Goal: Information Seeking & Learning: Check status

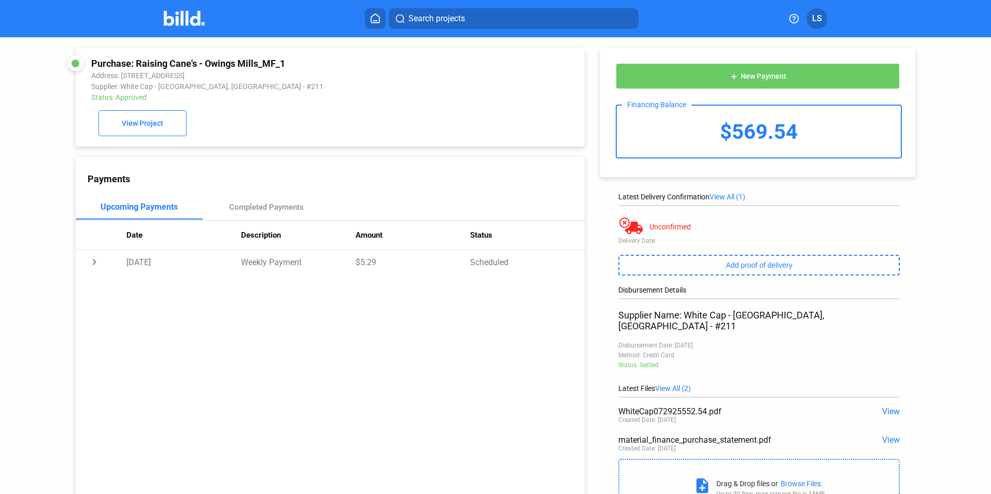
click at [375, 20] on icon at bounding box center [375, 18] width 10 height 10
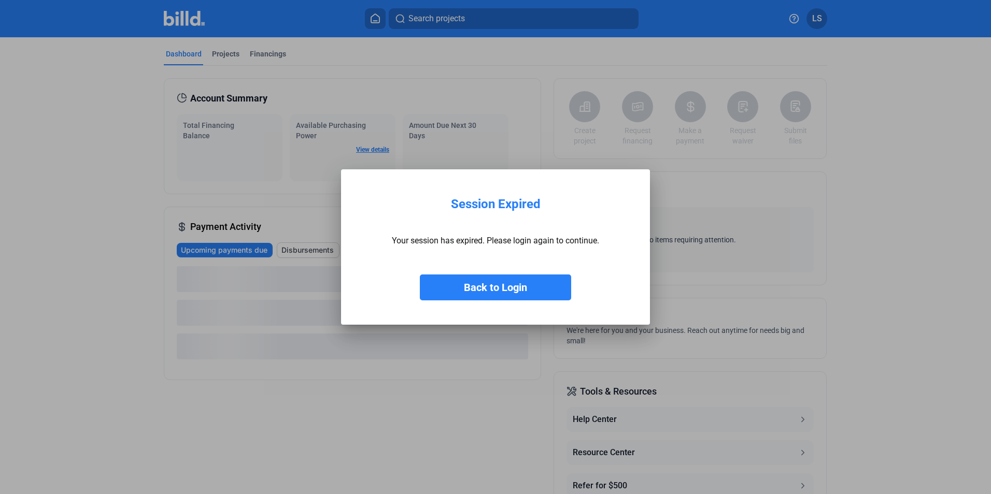
click at [487, 291] on button "Back to Login" at bounding box center [495, 288] width 151 height 26
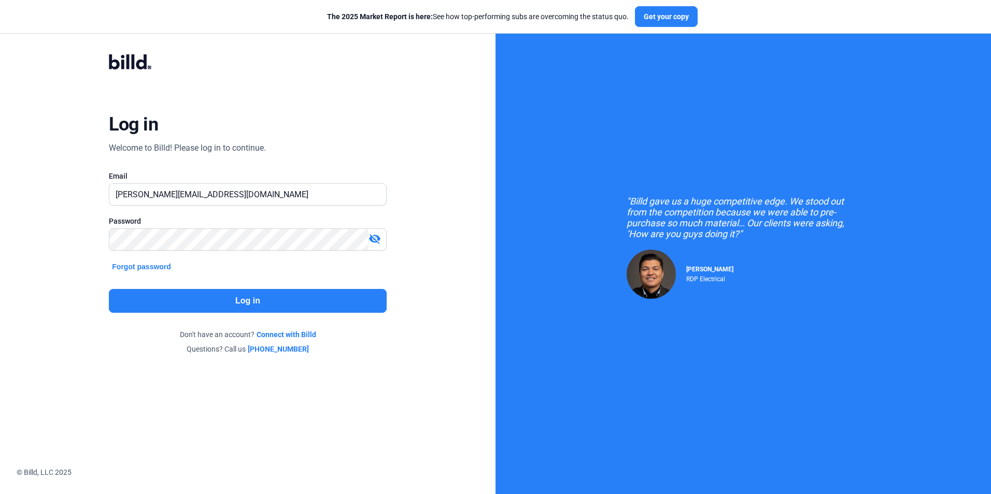
click at [281, 291] on button "Log in" at bounding box center [247, 301] width 277 height 24
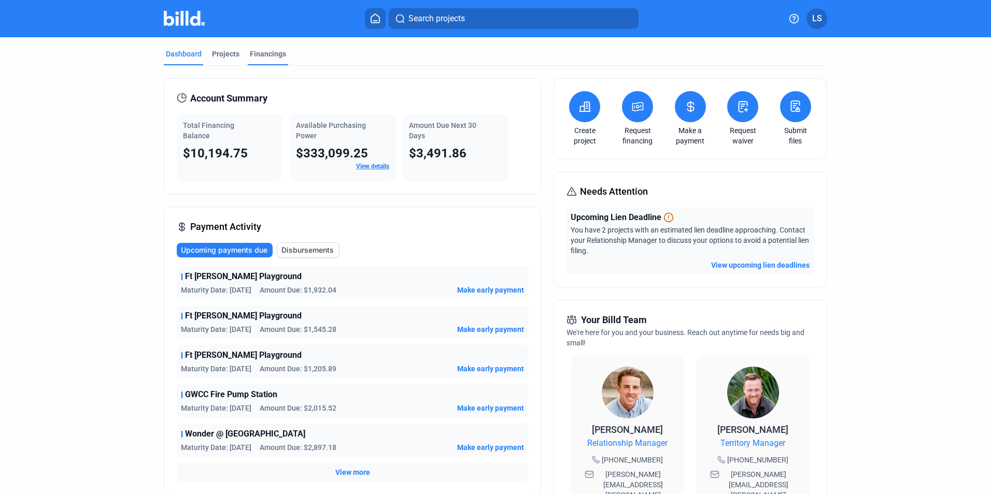
click at [268, 53] on div "Financings" at bounding box center [268, 54] width 36 height 10
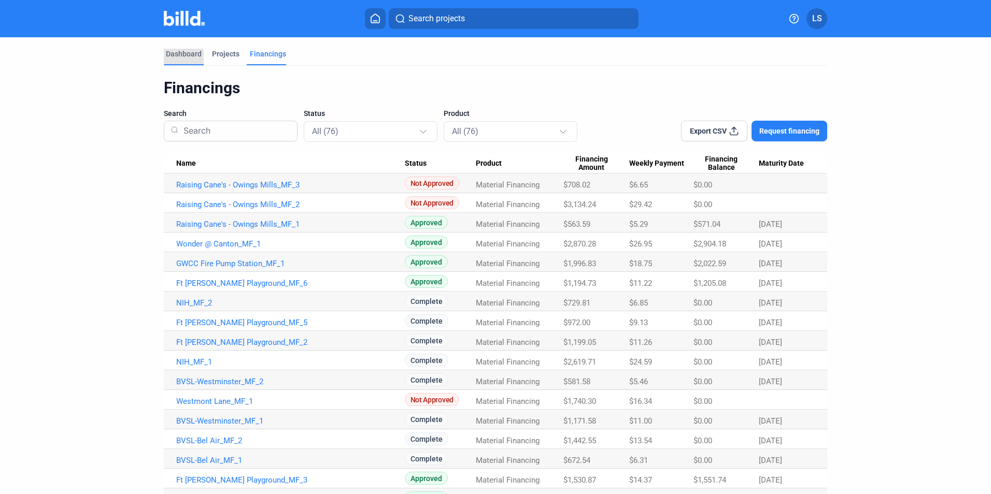
click at [174, 52] on div "Dashboard" at bounding box center [184, 54] width 36 height 10
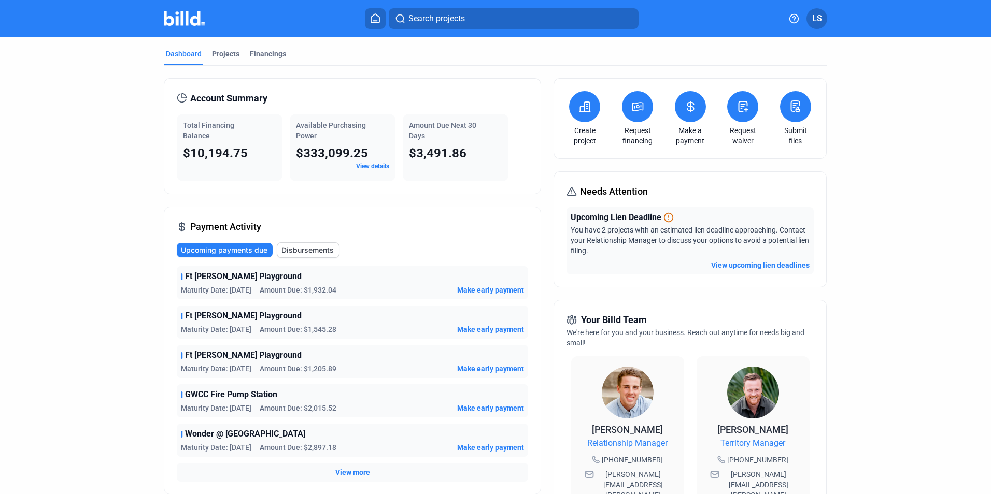
click at [374, 166] on link "View details" at bounding box center [372, 166] width 33 height 7
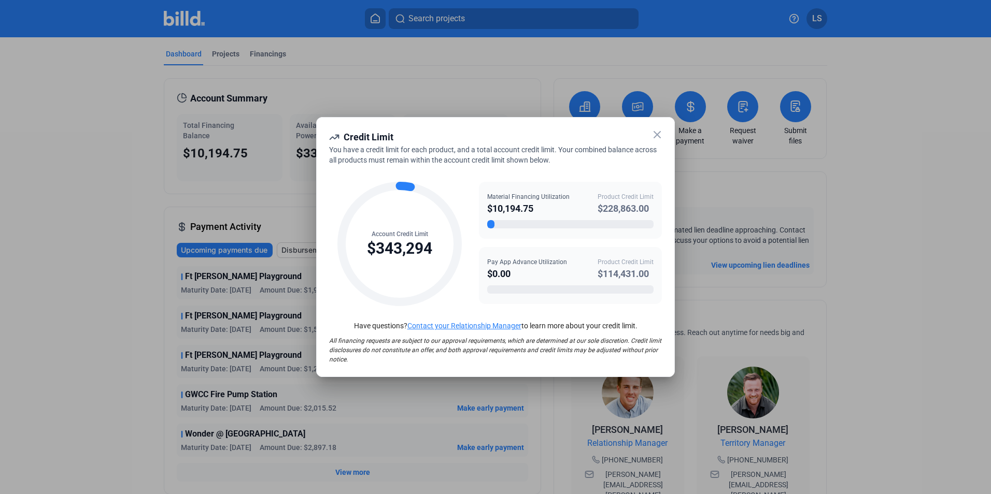
click at [657, 139] on icon at bounding box center [657, 135] width 12 height 12
